Goal: Task Accomplishment & Management: Manage account settings

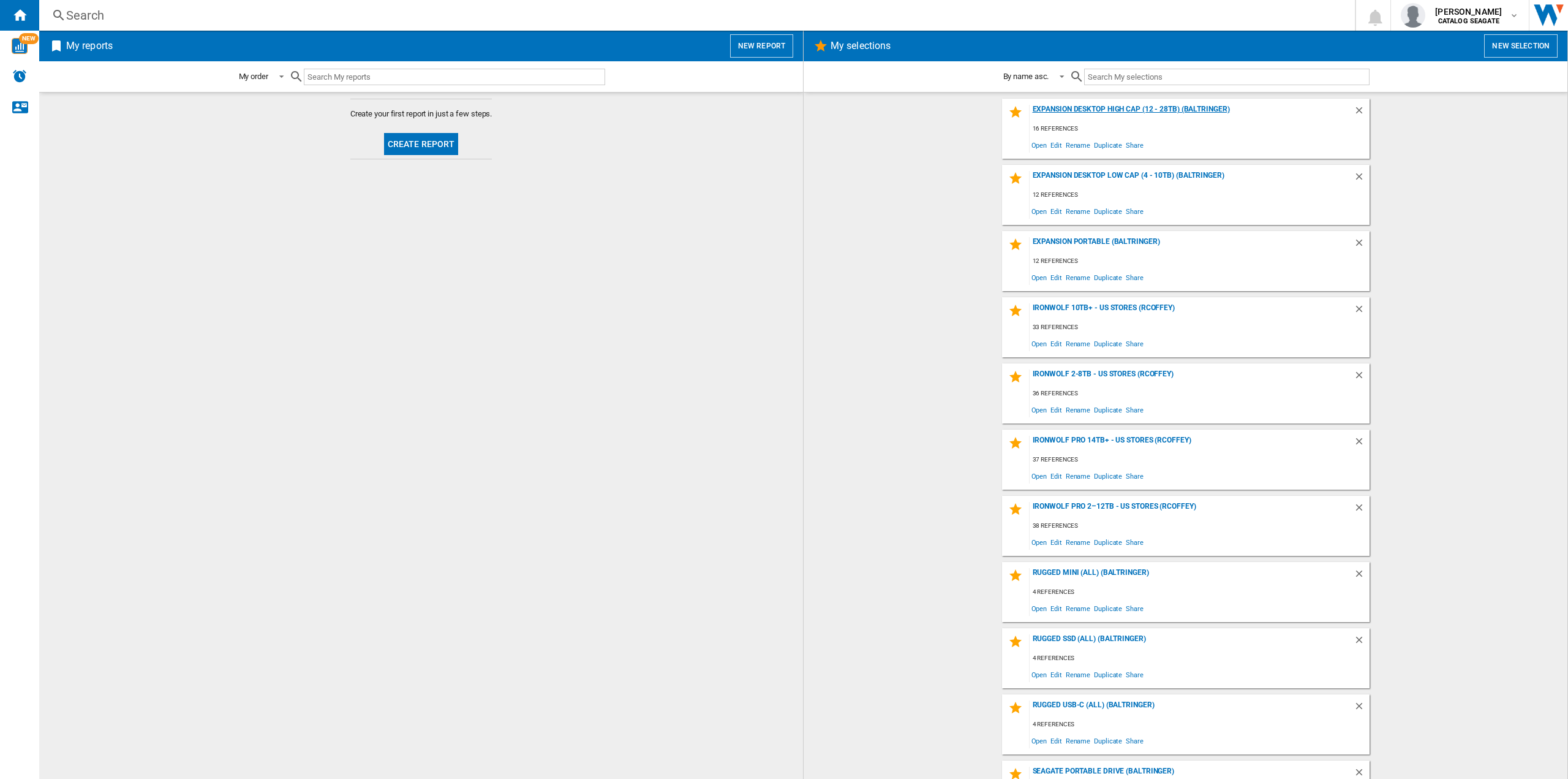
click at [1118, 109] on div "Expansion Desktop High Cap (12 - 28TB) (baltringer)" at bounding box center [1192, 112] width 324 height 17
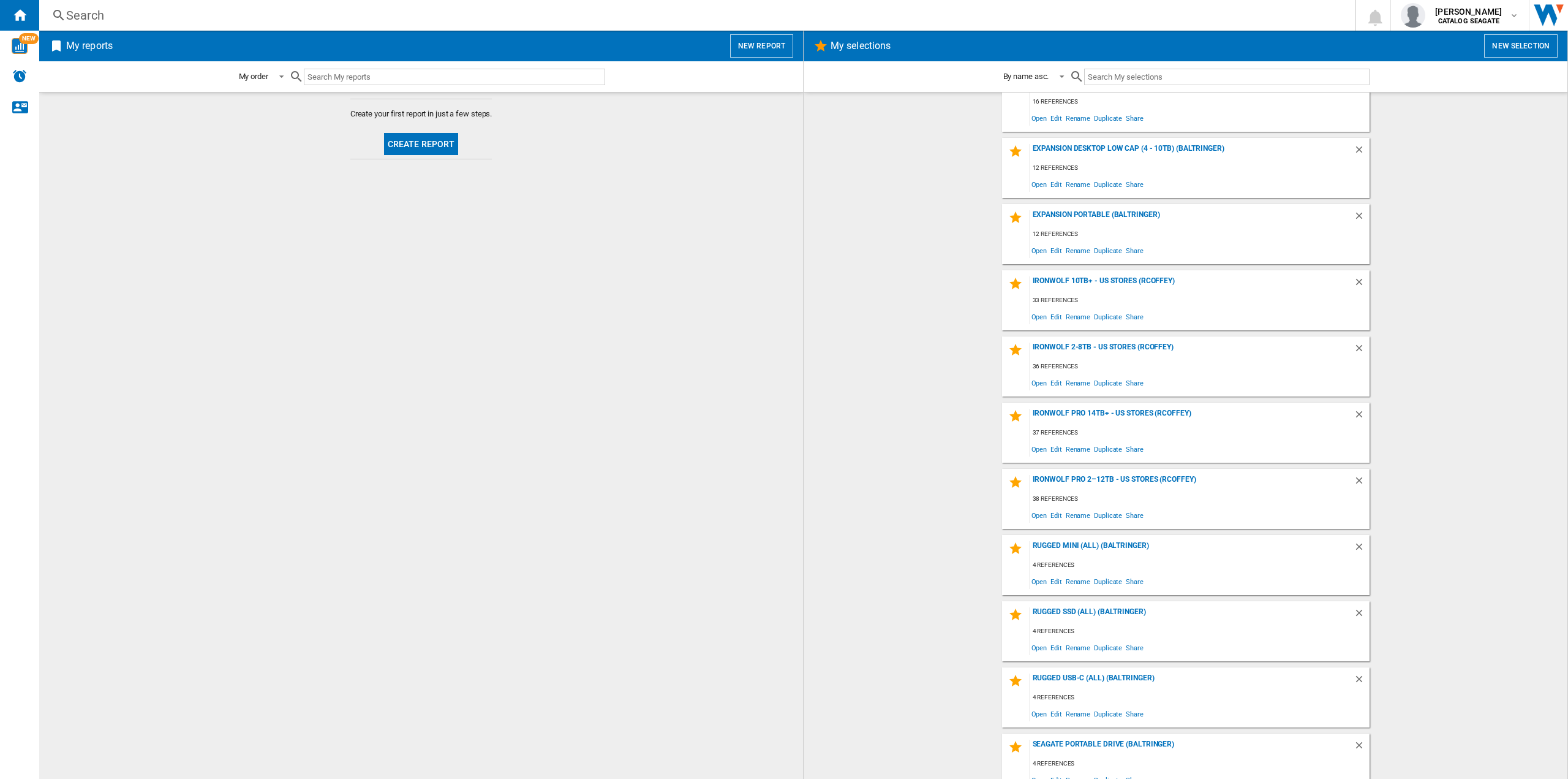
scroll to position [42, 0]
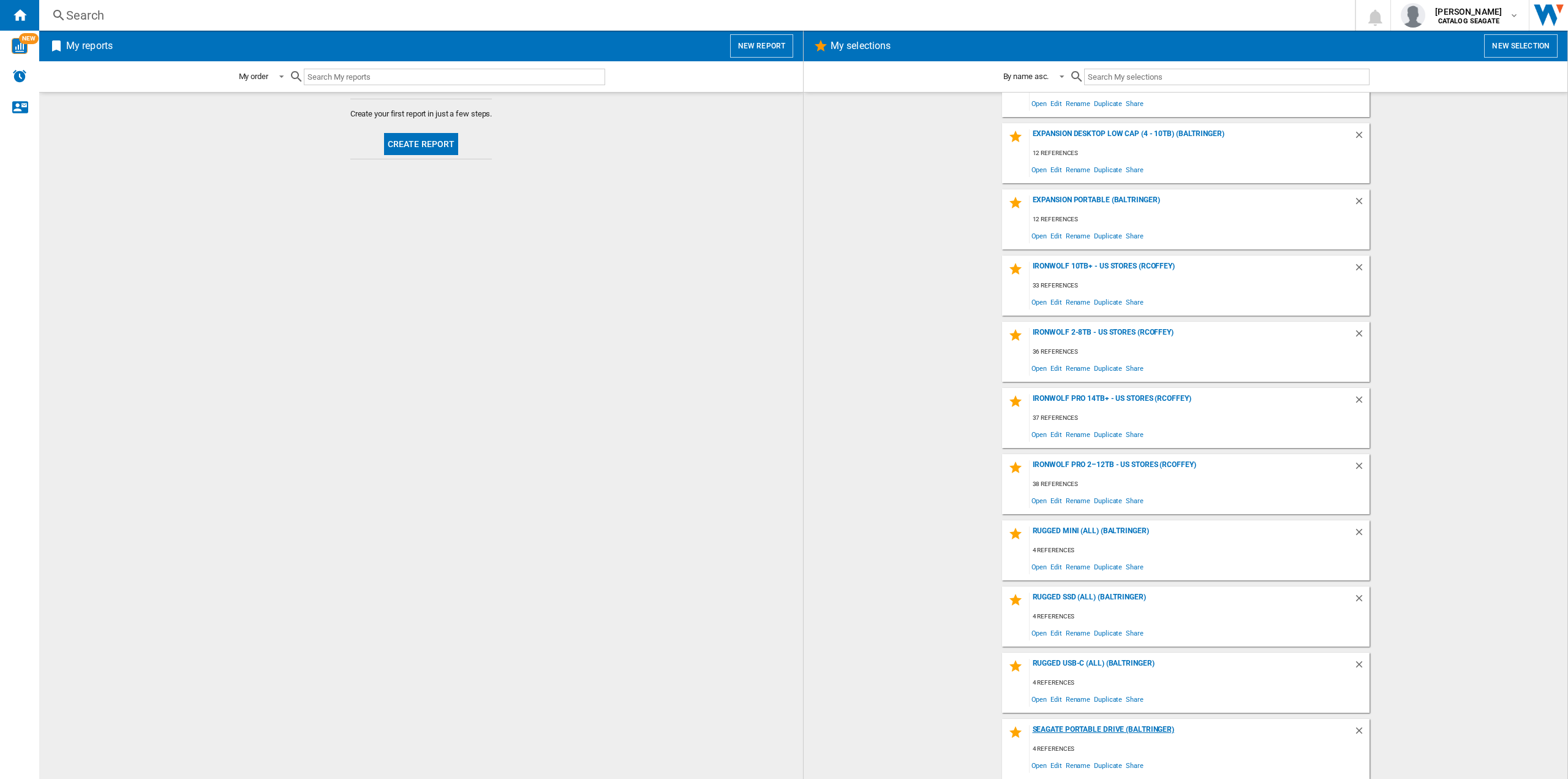
click at [1119, 728] on div "Seagate Portable Drive (baltringer)" at bounding box center [1192, 732] width 324 height 17
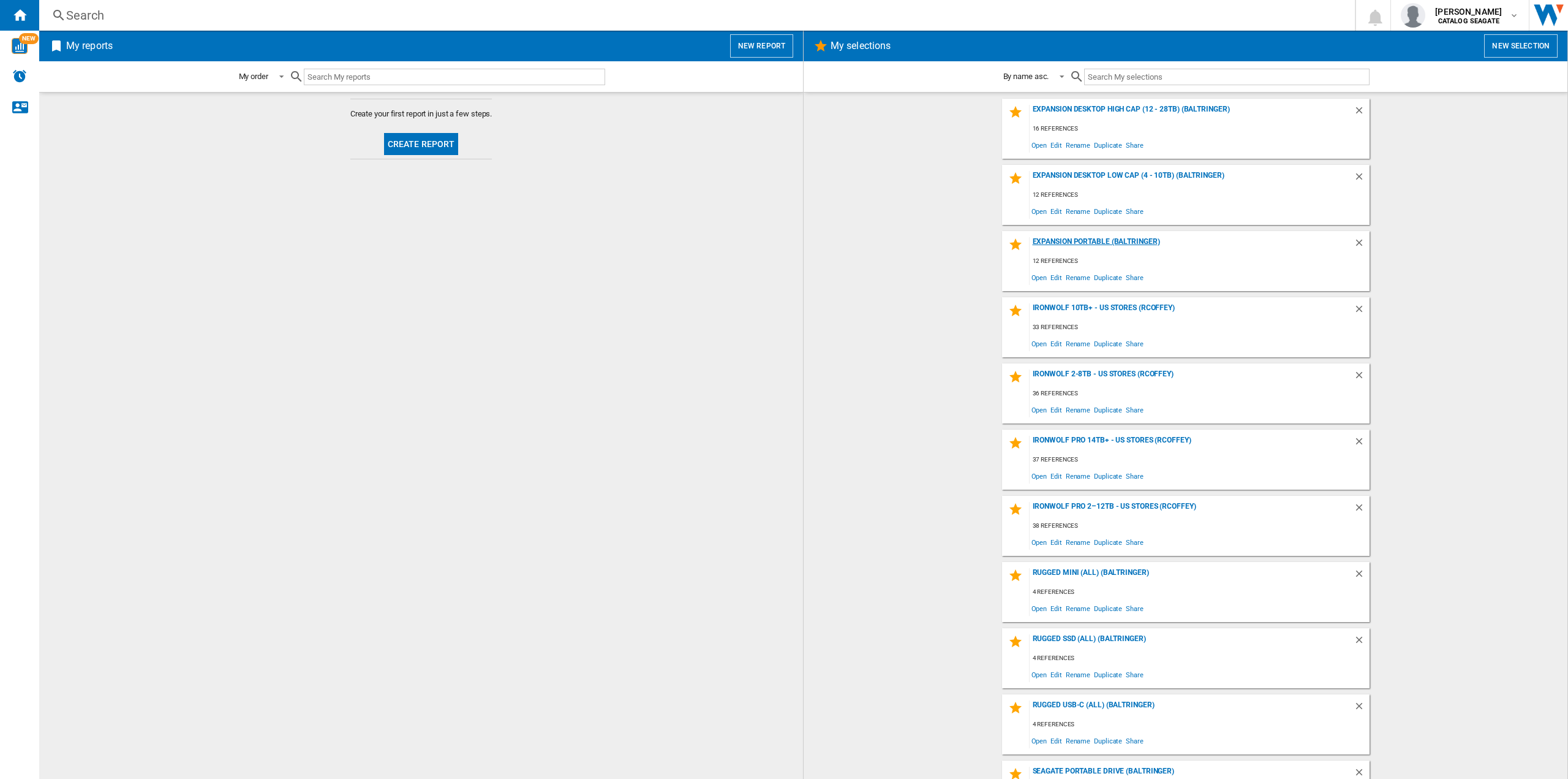
click at [1089, 240] on div "Expansion Portable (baltringer)" at bounding box center [1192, 245] width 324 height 17
click at [1076, 248] on div "Expansion Portable (baltringer)" at bounding box center [1192, 245] width 324 height 17
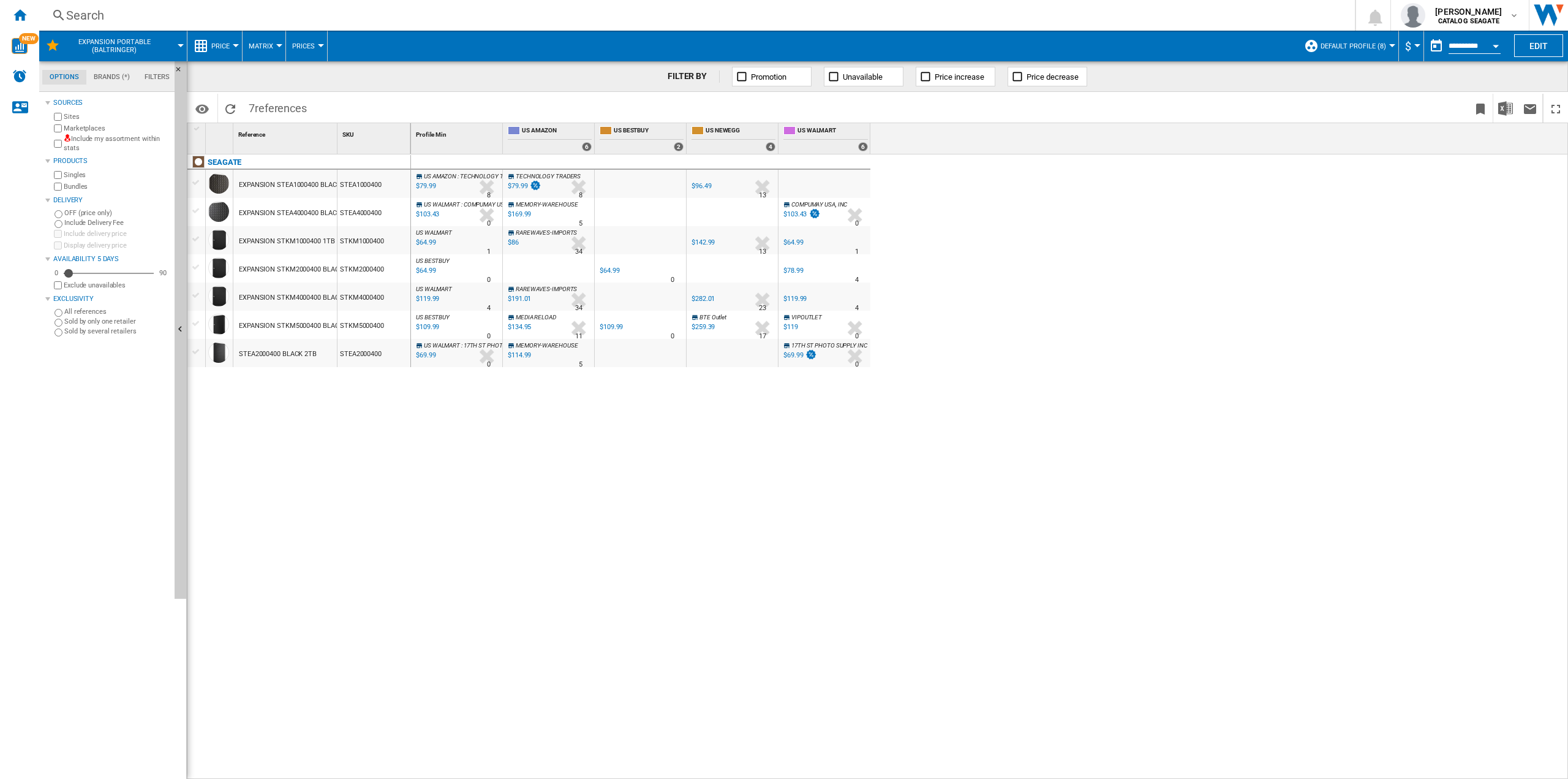
click at [122, 72] on md-tab-item "Brands (*)" at bounding box center [112, 77] width 51 height 15
click at [47, 80] on md-tab-item "Options" at bounding box center [63, 77] width 44 height 15
click at [1377, 46] on span "Default profile (8)" at bounding box center [1353, 46] width 65 height 8
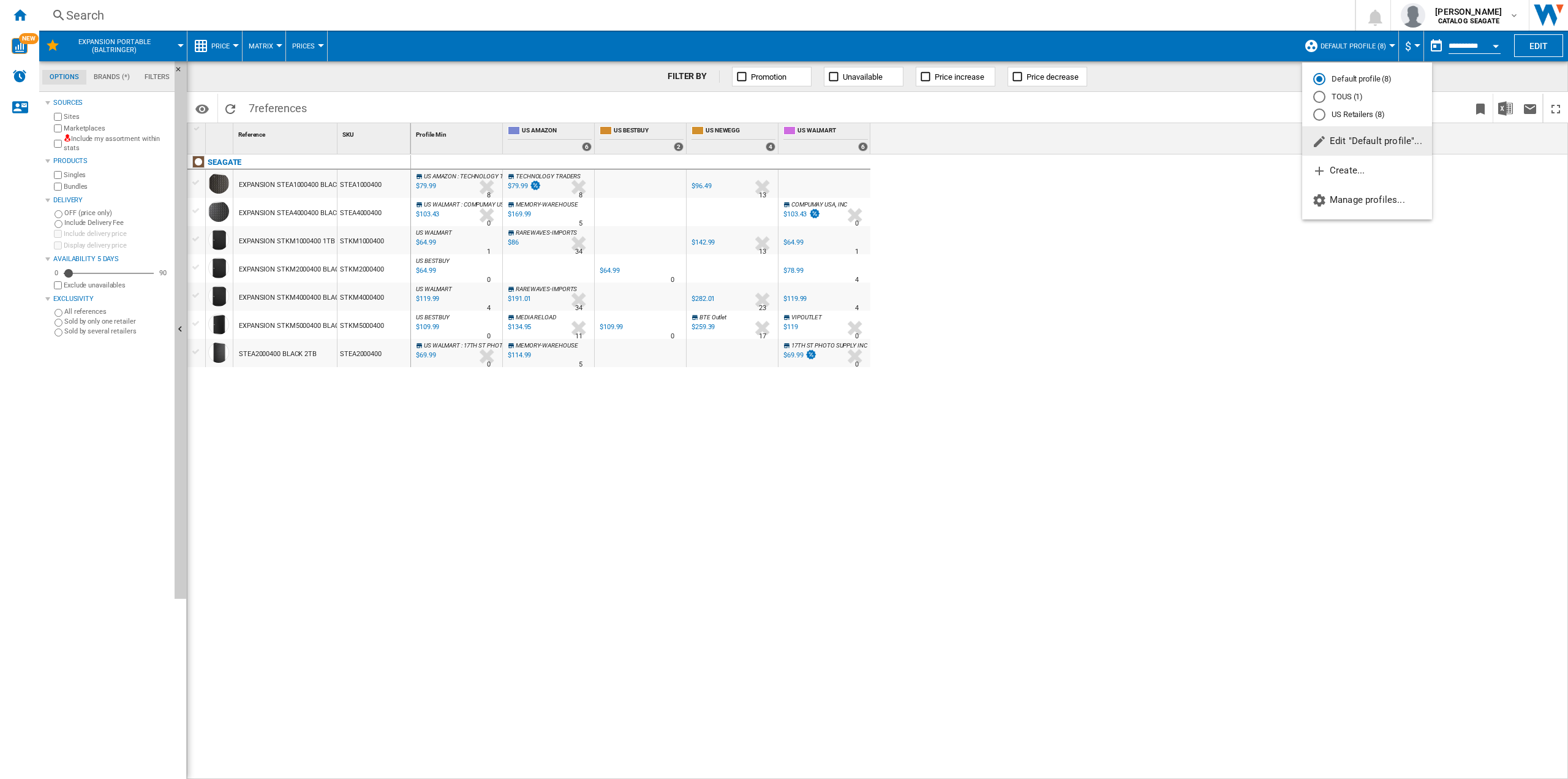
click at [1361, 78] on md-radio-button "Default profile (8)" at bounding box center [1367, 79] width 108 height 12
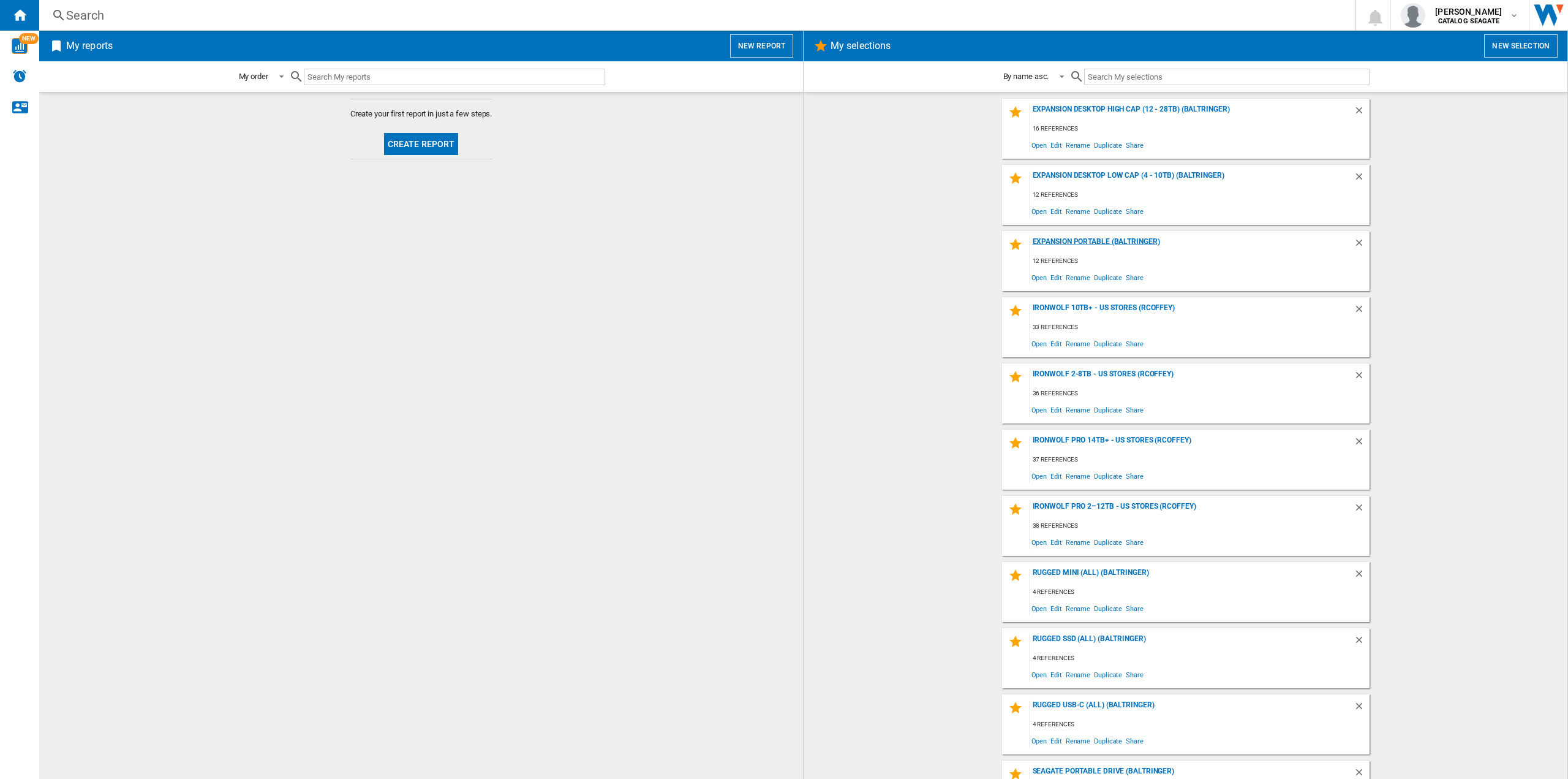
click at [1092, 243] on div "Expansion Portable (baltringer)" at bounding box center [1192, 245] width 324 height 17
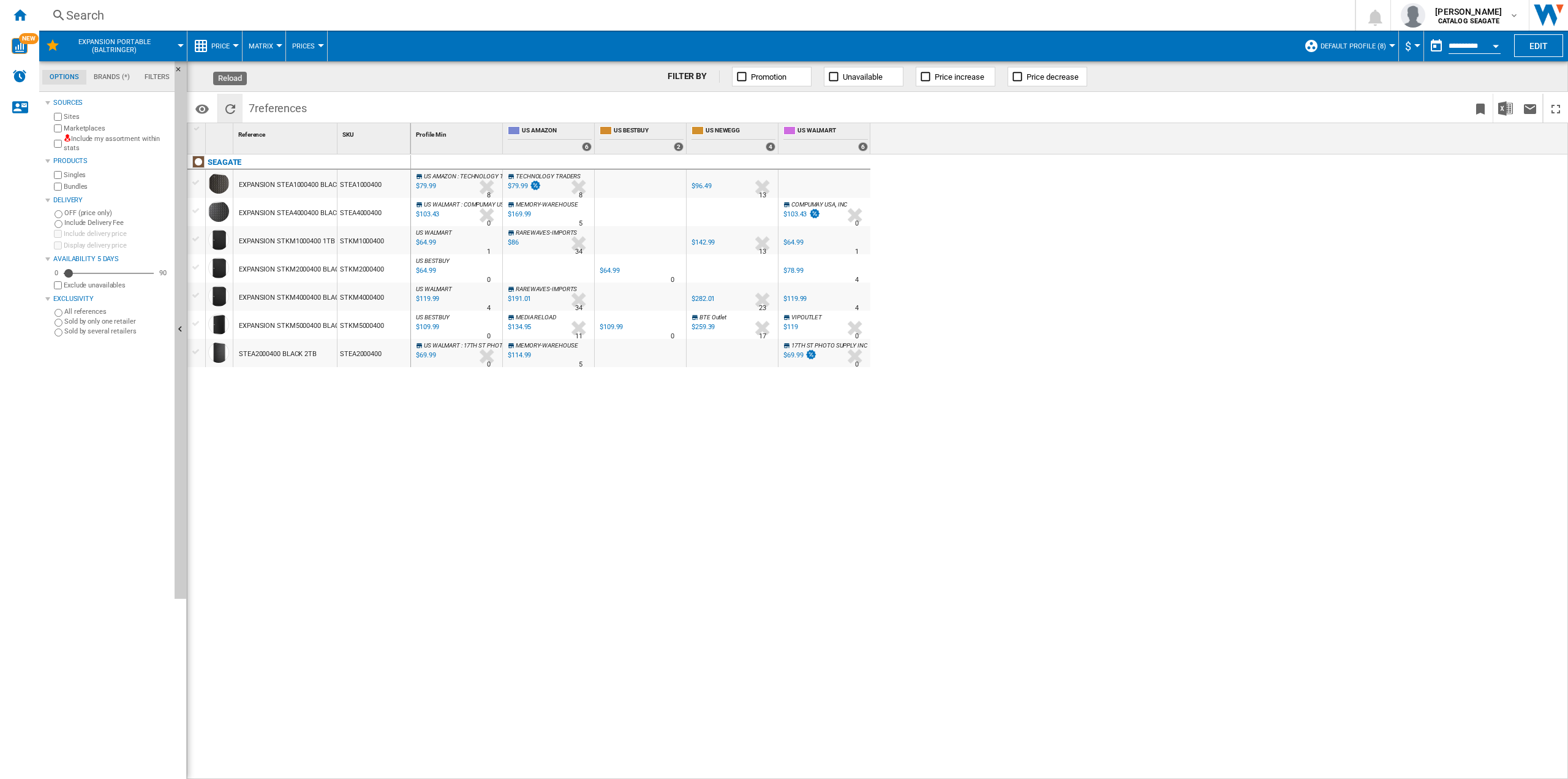
click at [229, 107] on ng-md-icon "Reload" at bounding box center [230, 108] width 15 height 15
click at [985, 223] on div "US AMAZON : TECHNOLOGY TRADERS -1.0 % $79.99 % N/A 8 US AMAZON : TECHNOLOGY TRA…" at bounding box center [990, 466] width 1157 height 625
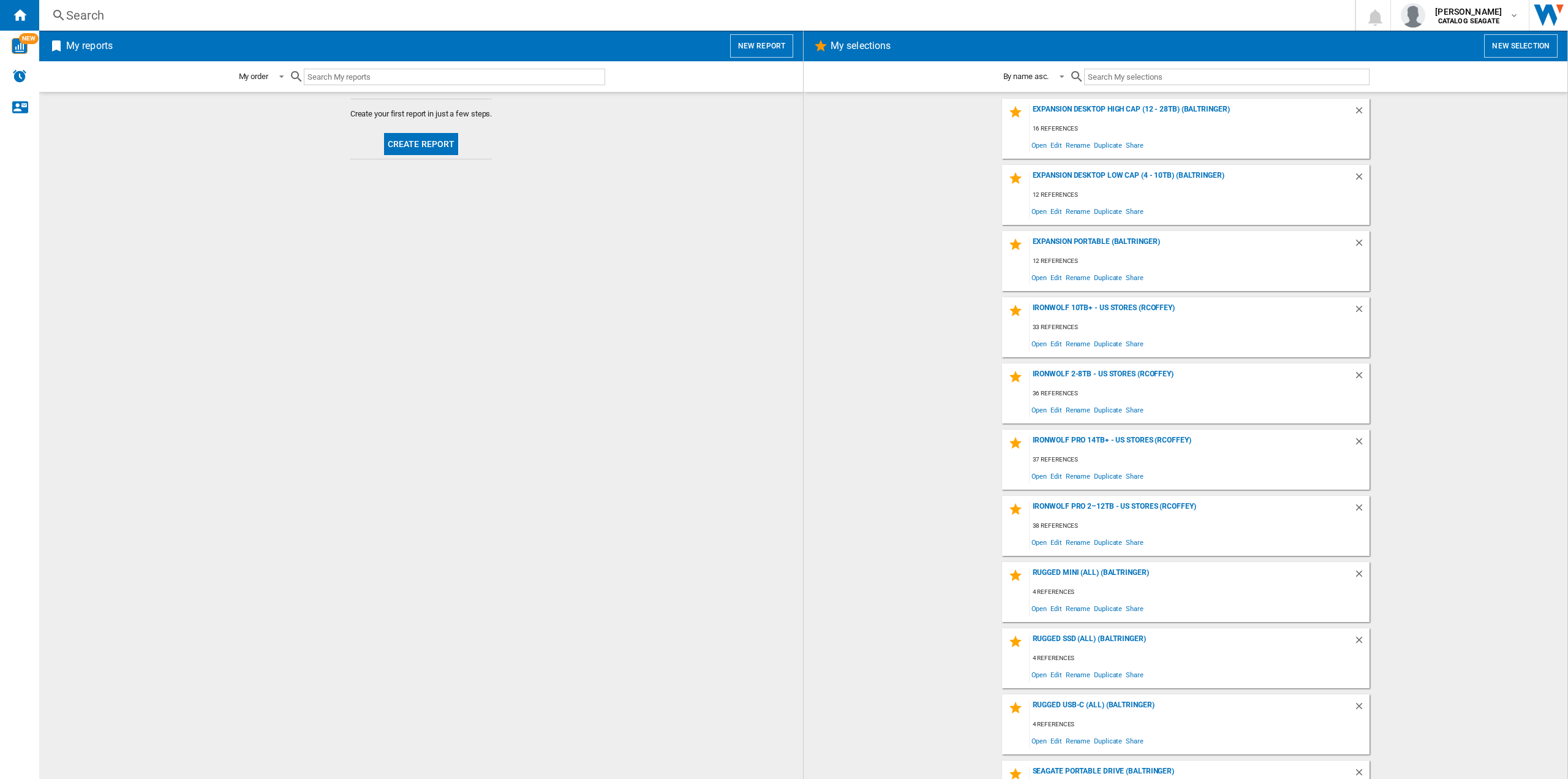
click at [1395, 458] on wk-selection "IronWolf Pro 14TB+ - US Stores (rcoffey) 37 references Open Edit Rename Duplica…" at bounding box center [1186, 459] width 739 height 60
click at [1127, 242] on div "Expansion Portable (baltringer)" at bounding box center [1192, 245] width 324 height 17
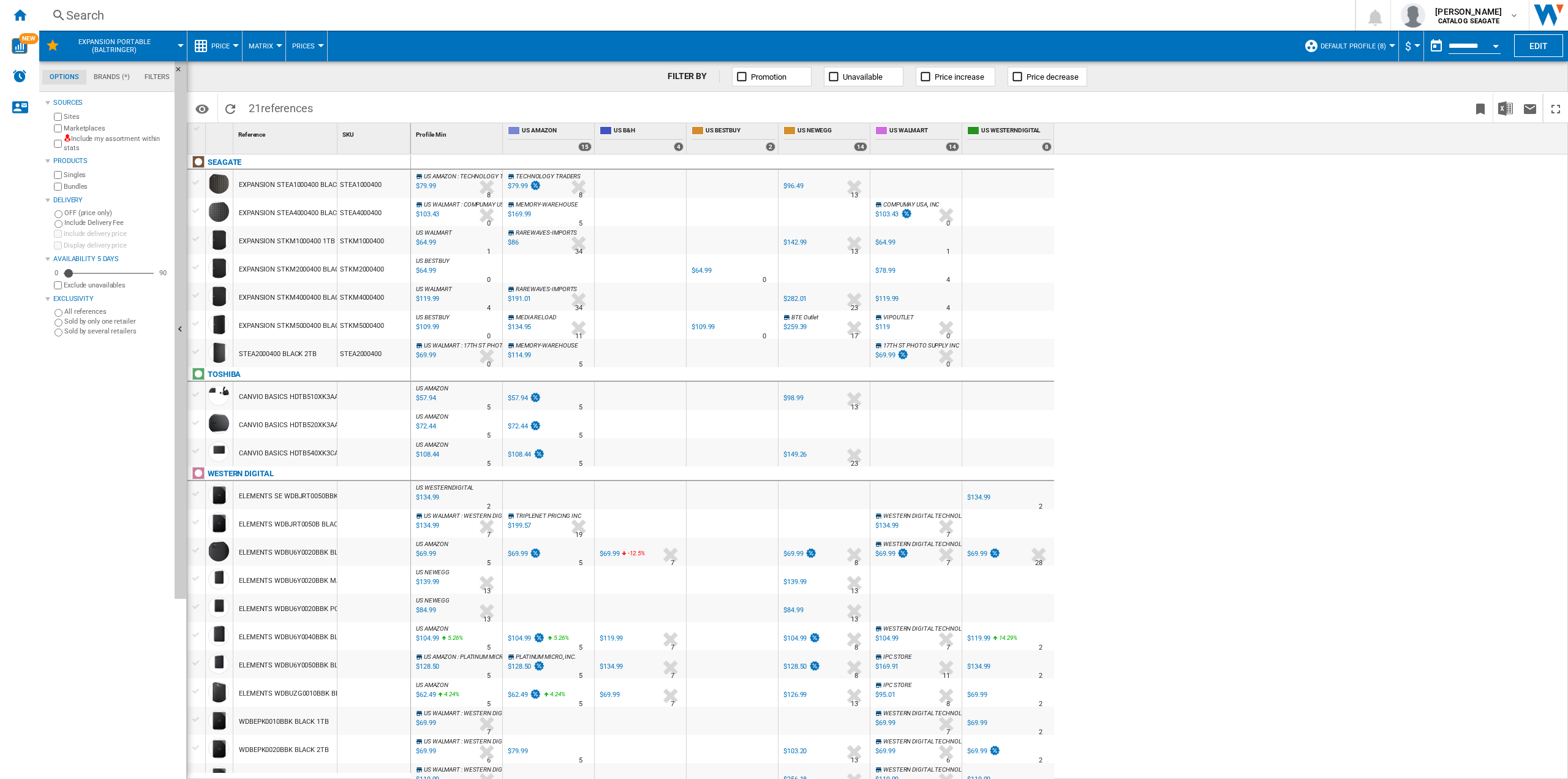
click at [1196, 271] on div "US AMAZON : TECHNOLOGY TRADERS -1.0 % $79.99 % N/A 8 US AMAZON : TECHNOLOGY TRA…" at bounding box center [990, 466] width 1157 height 625
click at [1339, 53] on button "Default profile (8)" at bounding box center [1357, 45] width 72 height 30
click at [1352, 77] on md-radio-button "Default profile (8)" at bounding box center [1367, 79] width 108 height 12
click at [1351, 32] on button "Default profile (8)" at bounding box center [1357, 45] width 72 height 30
click at [1369, 138] on span "Edit "Default profile"..." at bounding box center [1367, 140] width 110 height 11
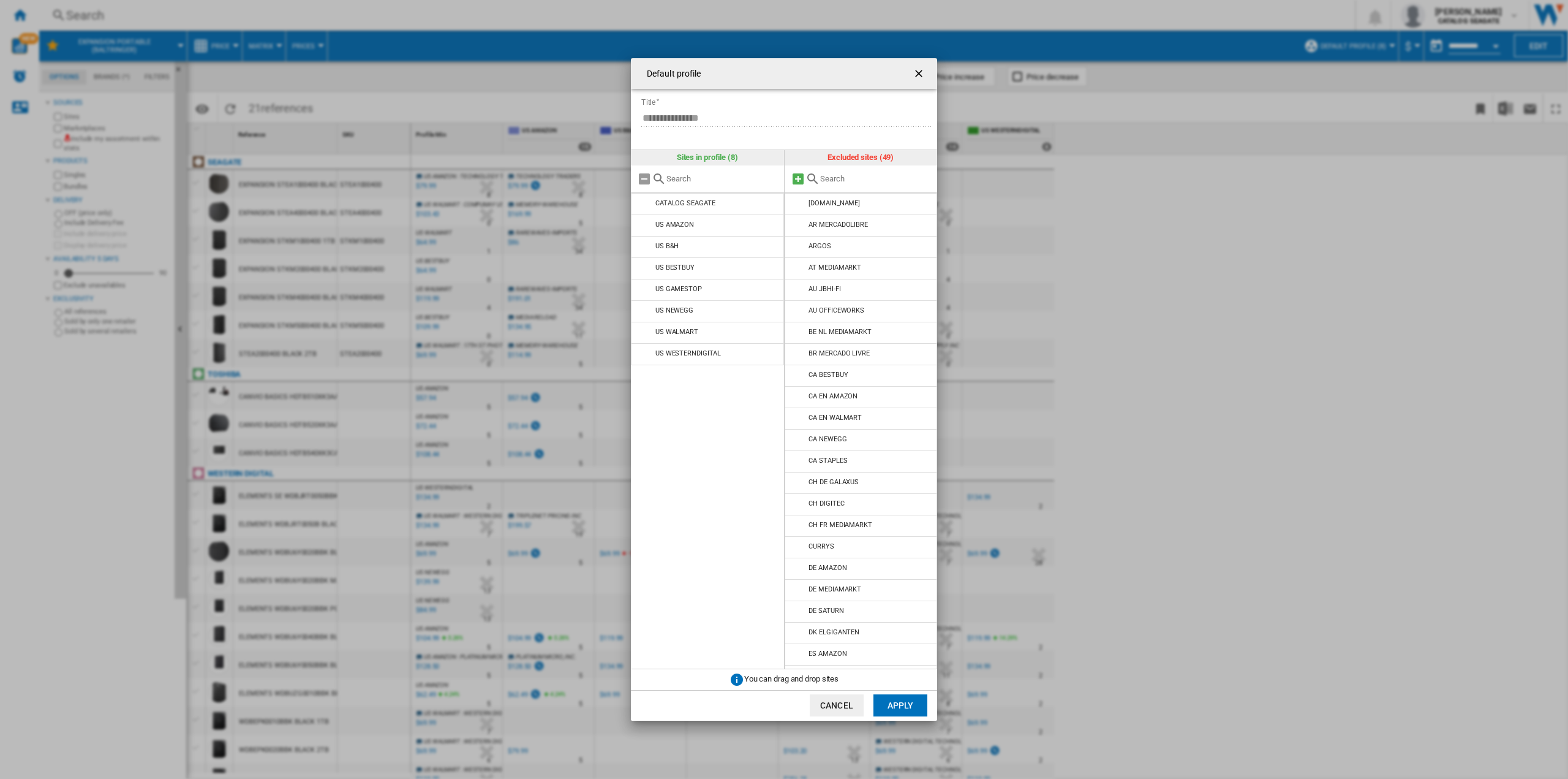
click at [797, 177] on md-icon at bounding box center [798, 178] width 15 height 15
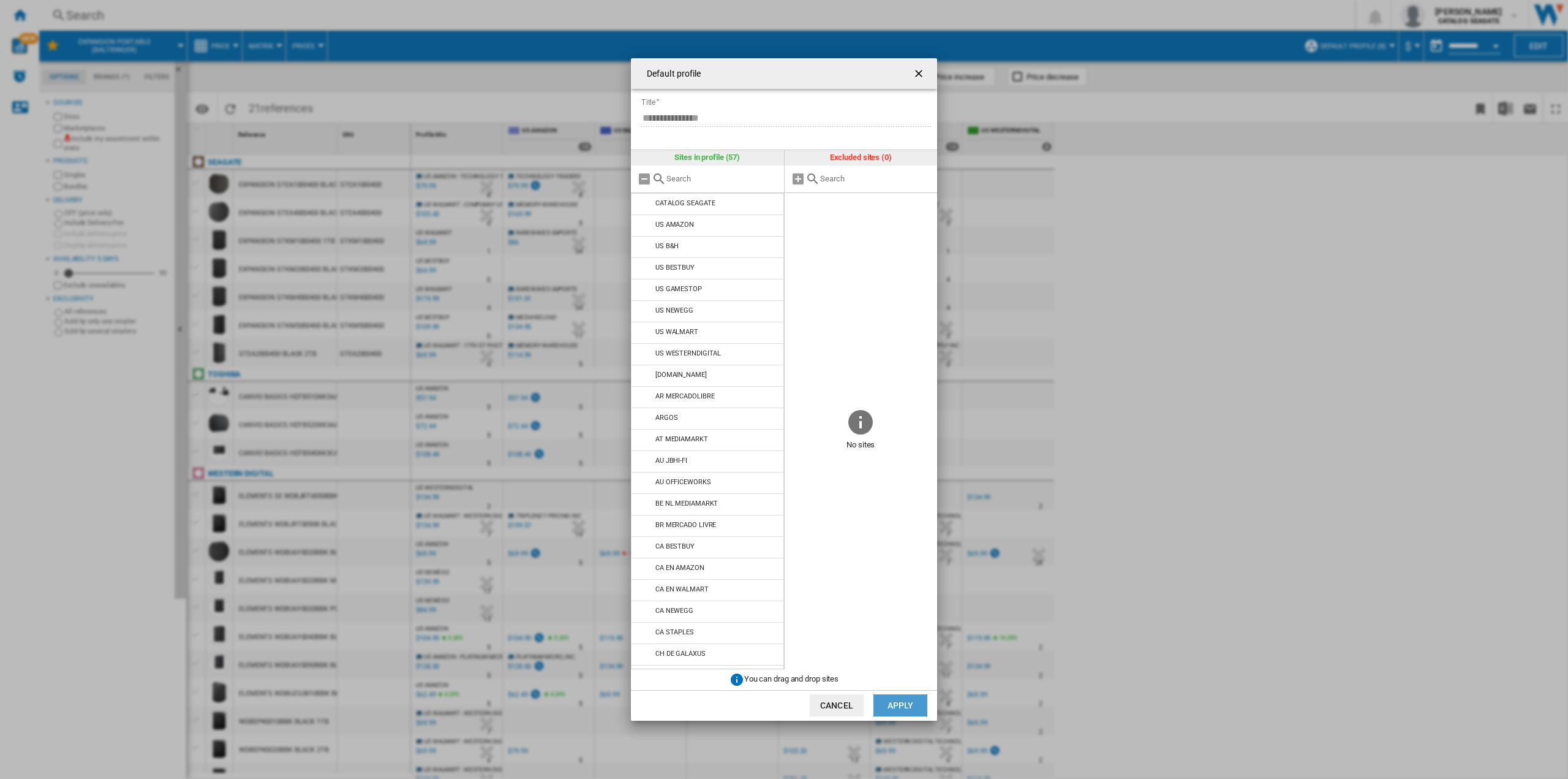
click at [893, 699] on button "Apply" at bounding box center [900, 705] width 54 height 22
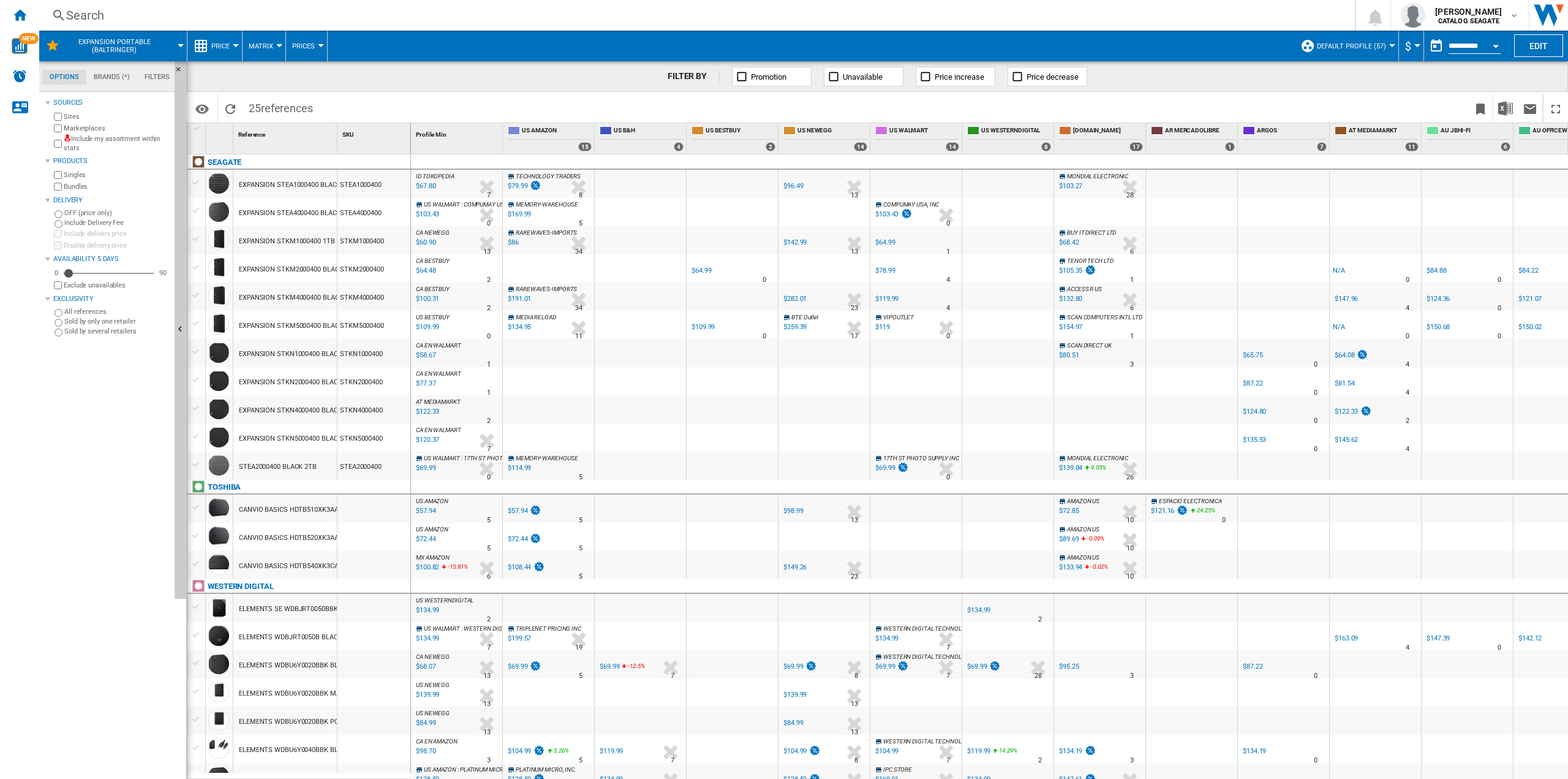
click at [1362, 48] on span "Default profile (57)" at bounding box center [1352, 46] width 69 height 8
click at [1145, 46] on md-backdrop at bounding box center [784, 389] width 1568 height 779
click at [1346, 39] on button "Default profile (57)" at bounding box center [1354, 45] width 75 height 30
drag, startPoint x: 540, startPoint y: 105, endPoint x: 563, endPoint y: 126, distance: 31.1
click at [541, 106] on md-backdrop at bounding box center [784, 389] width 1568 height 779
